Goal: Information Seeking & Learning: Learn about a topic

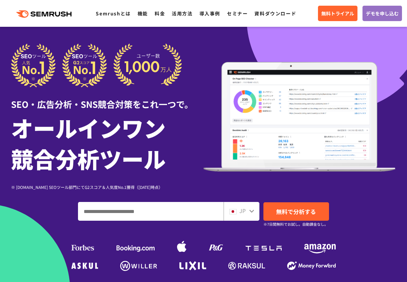
scroll to position [49, 0]
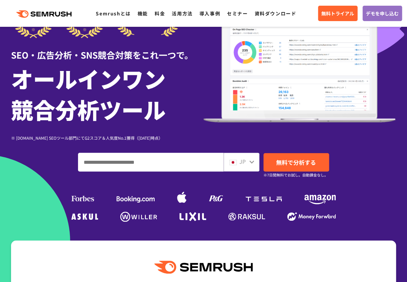
click at [248, 159] on div "JP" at bounding box center [239, 161] width 21 height 9
click at [252, 160] on icon at bounding box center [251, 161] width 5 height 5
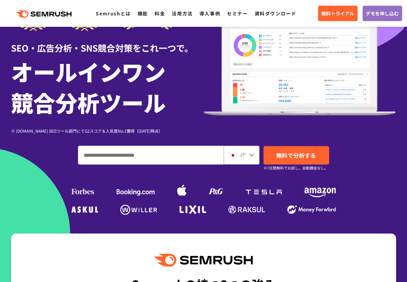
scroll to position [60, 0]
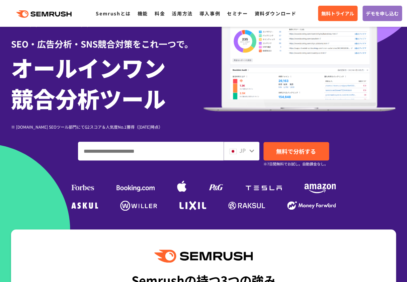
click at [242, 152] on span "JP" at bounding box center [242, 150] width 6 height 8
click at [250, 150] on icon at bounding box center [251, 150] width 5 height 3
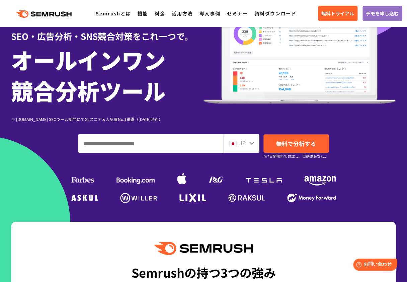
scroll to position [0, 0]
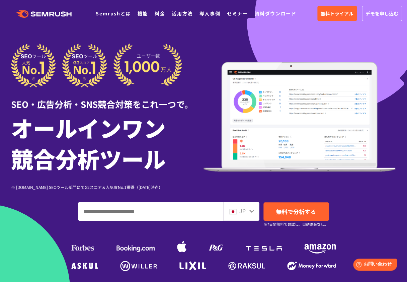
click at [59, 64] on img at bounding box center [96, 66] width 171 height 44
click at [254, 210] on icon at bounding box center [251, 210] width 5 height 5
click at [248, 210] on div "JP" at bounding box center [239, 210] width 21 height 9
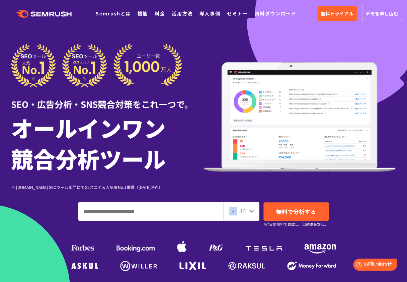
click at [248, 210] on div "JP" at bounding box center [239, 210] width 21 height 9
click at [190, 211] on input "ドメイン、キーワードまたはURLを入力してください" at bounding box center [150, 211] width 145 height 18
type input "*"
type input "**********"
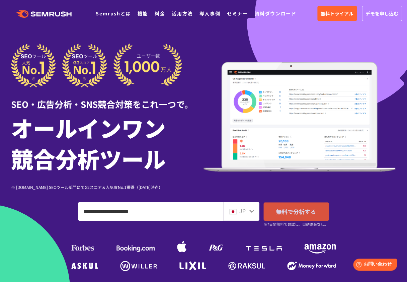
click at [299, 210] on span "無料で分析する" at bounding box center [296, 211] width 40 height 8
click at [363, 56] on div "SEO・広告分析・SNS競合対策をこれ一つで。 オールインワン 競合分析ツール ※ [DOMAIN_NAME] SEOツール部門にてG2スコア＆人気度No.1…" at bounding box center [203, 117] width 385 height 147
click at [246, 211] on span "JP" at bounding box center [242, 210] width 6 height 8
click at [236, 212] on img at bounding box center [232, 211] width 7 height 5
